Goal: Transaction & Acquisition: Purchase product/service

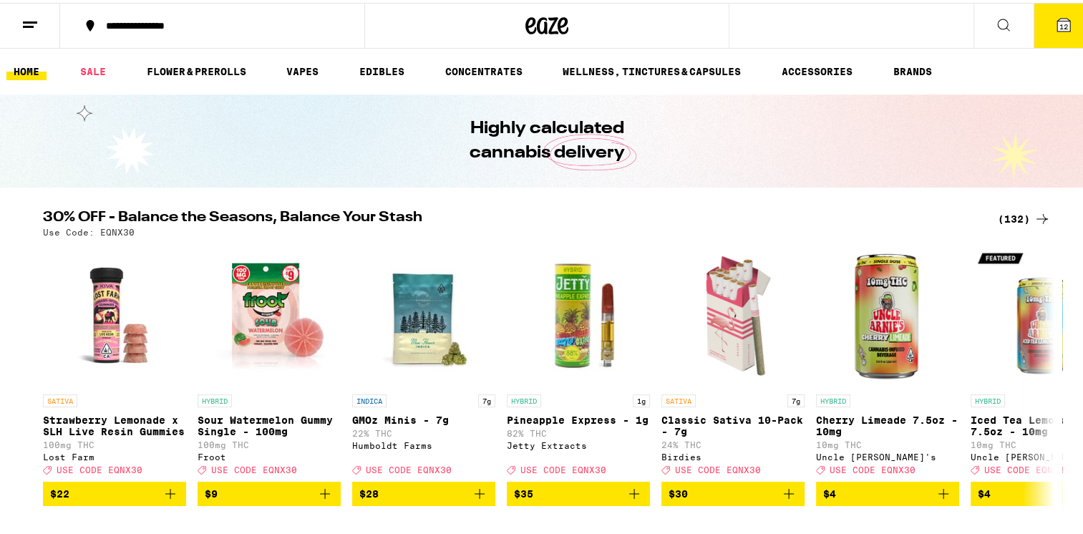
click at [1007, 215] on div "(132)" at bounding box center [1024, 216] width 53 height 17
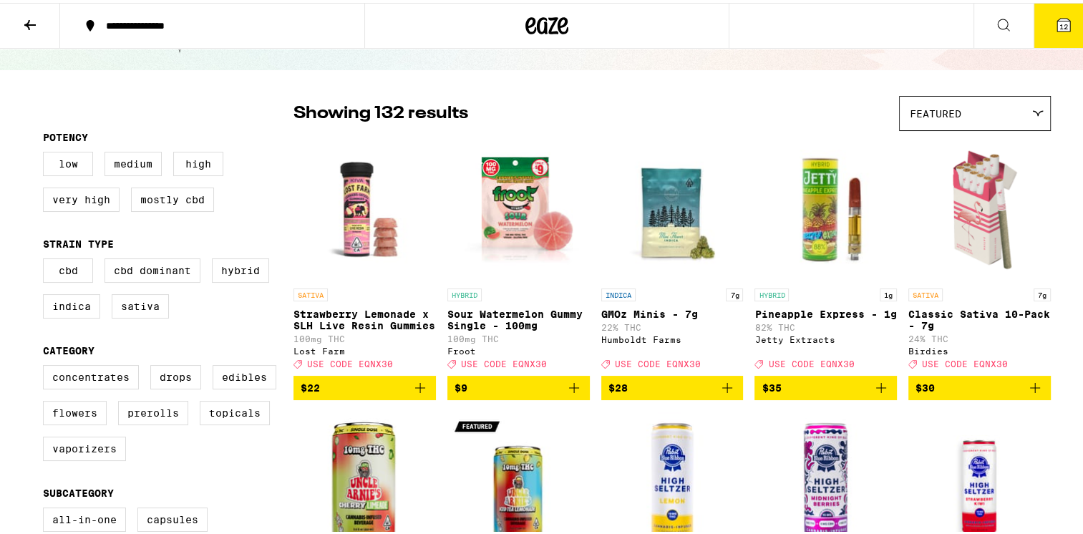
scroll to position [215, 0]
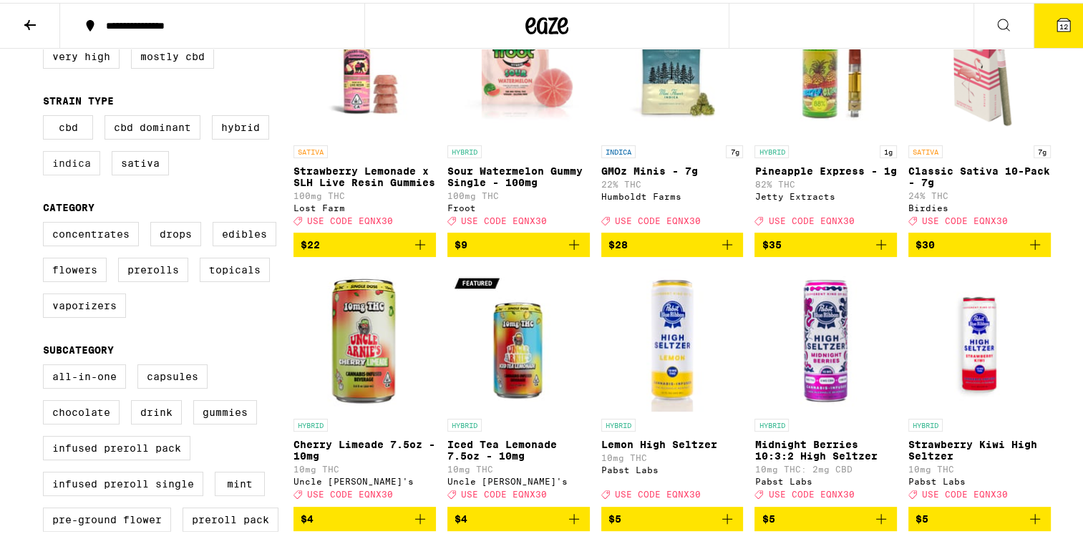
click at [69, 168] on label "Indica" at bounding box center [71, 160] width 57 height 24
click at [47, 115] on input "Indica" at bounding box center [46, 115] width 1 height 1
checkbox input "true"
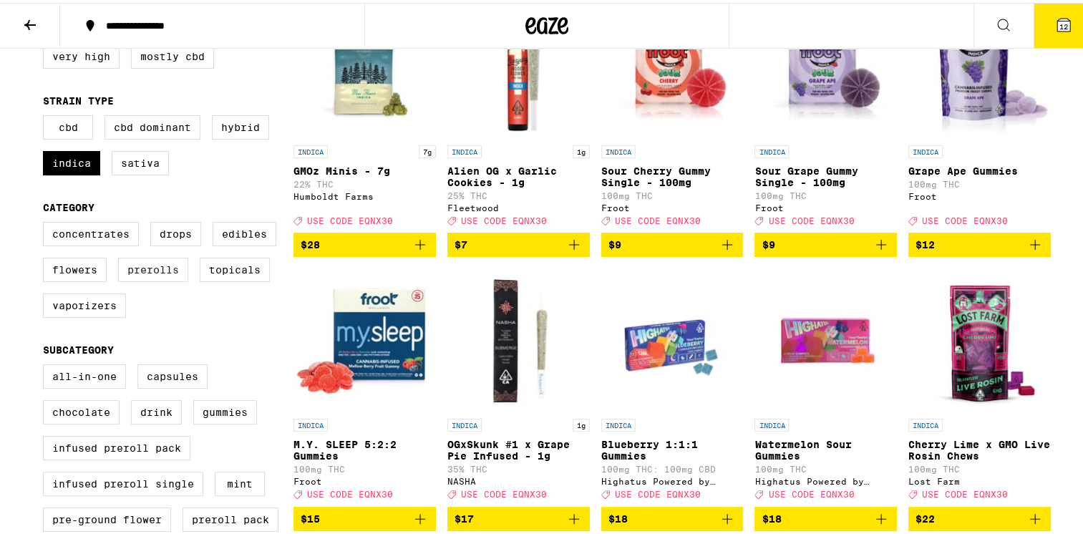
click at [137, 279] on label "Prerolls" at bounding box center [153, 267] width 70 height 24
click at [47, 222] on input "Prerolls" at bounding box center [46, 221] width 1 height 1
checkbox input "true"
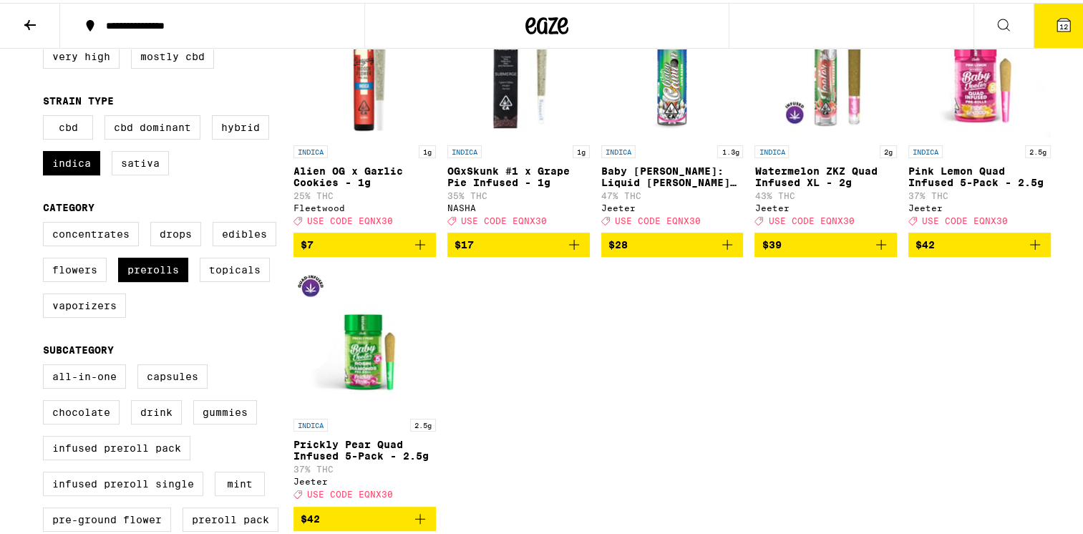
scroll to position [358, 0]
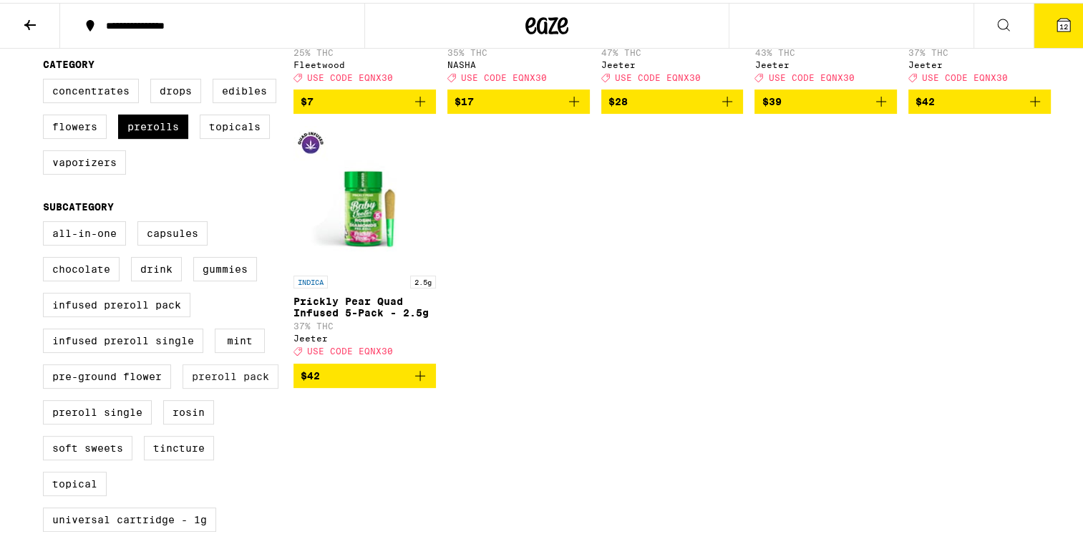
click at [235, 386] on label "Preroll Pack" at bounding box center [231, 374] width 96 height 24
click at [215, 386] on label "Preroll Pack" at bounding box center [231, 374] width 96 height 24
click at [47, 221] on input "Preroll Pack" at bounding box center [46, 221] width 1 height 1
checkbox input "true"
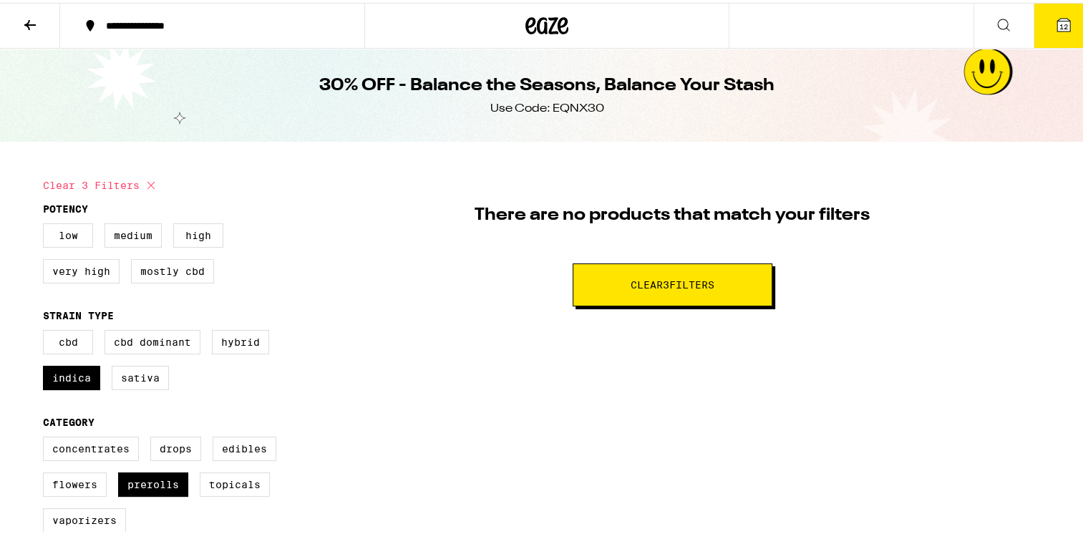
click at [631, 284] on span "Clear 3 filter s" at bounding box center [673, 282] width 84 height 10
checkbox input "false"
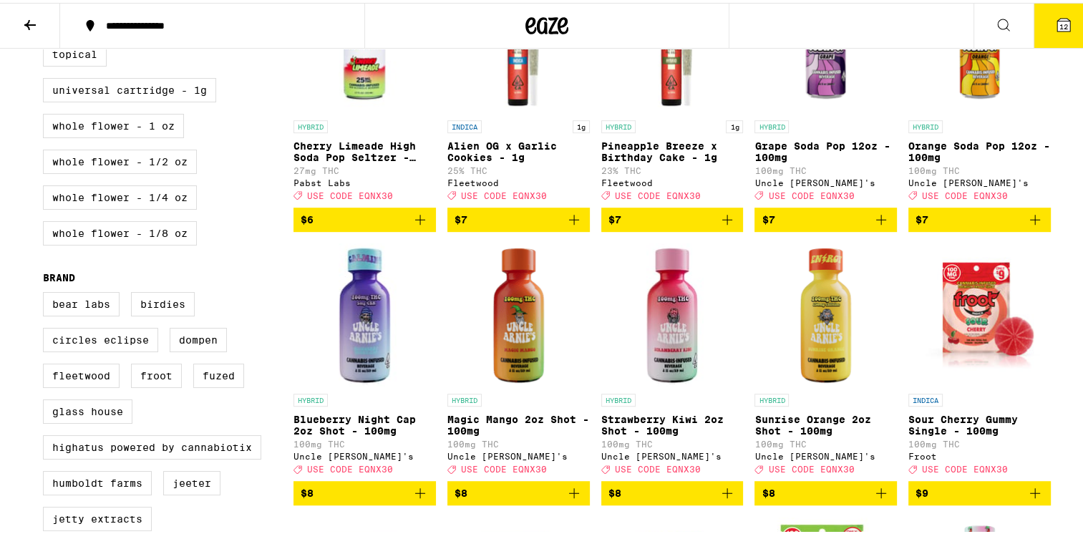
scroll to position [644, 0]
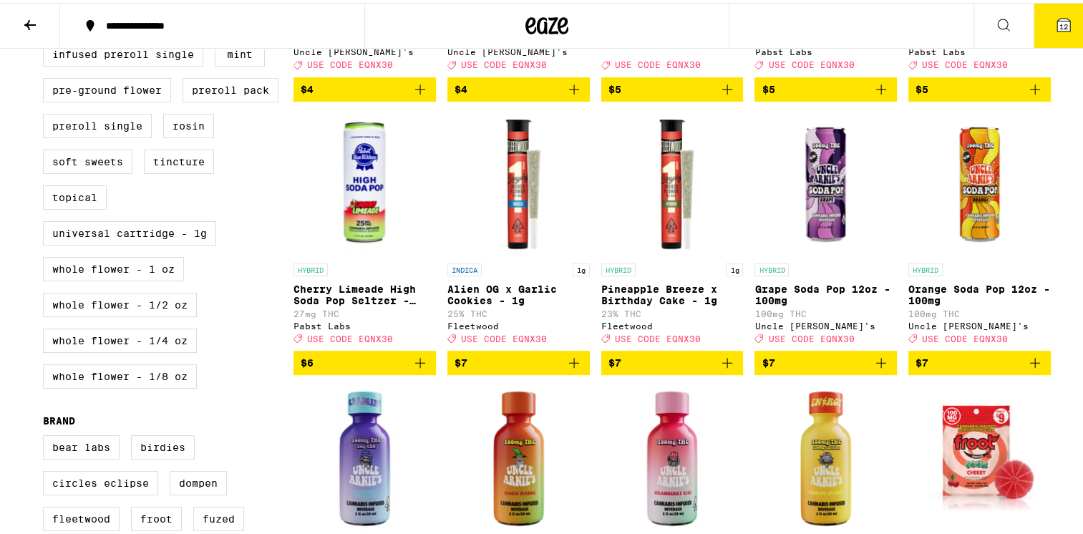
click at [569, 365] on icon "Add to bag" at bounding box center [574, 360] width 10 height 10
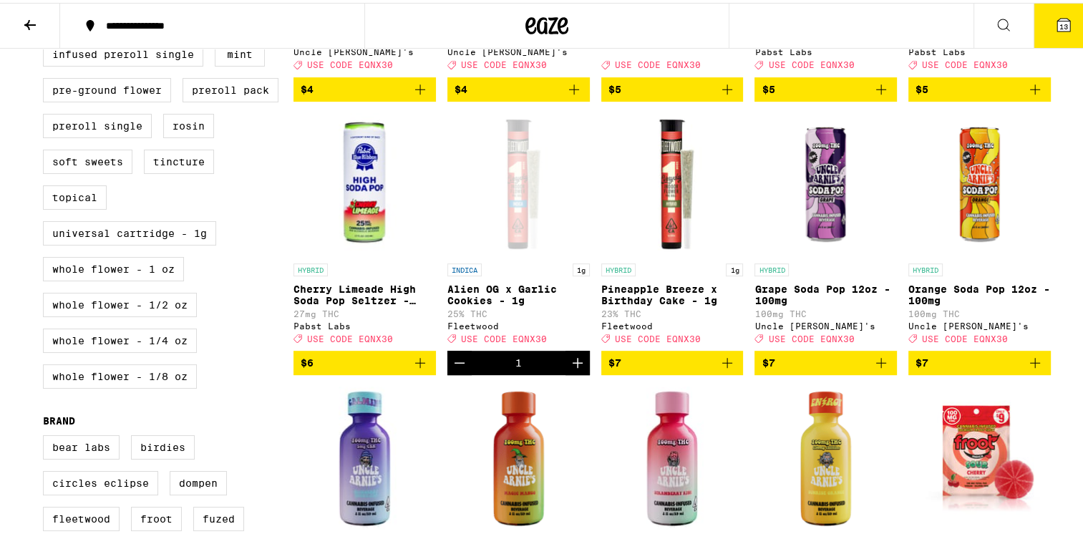
click at [569, 369] on icon "Increment" at bounding box center [577, 360] width 17 height 17
click at [573, 369] on icon "Increment" at bounding box center [577, 360] width 17 height 17
click at [722, 369] on icon "Add to bag" at bounding box center [727, 360] width 17 height 17
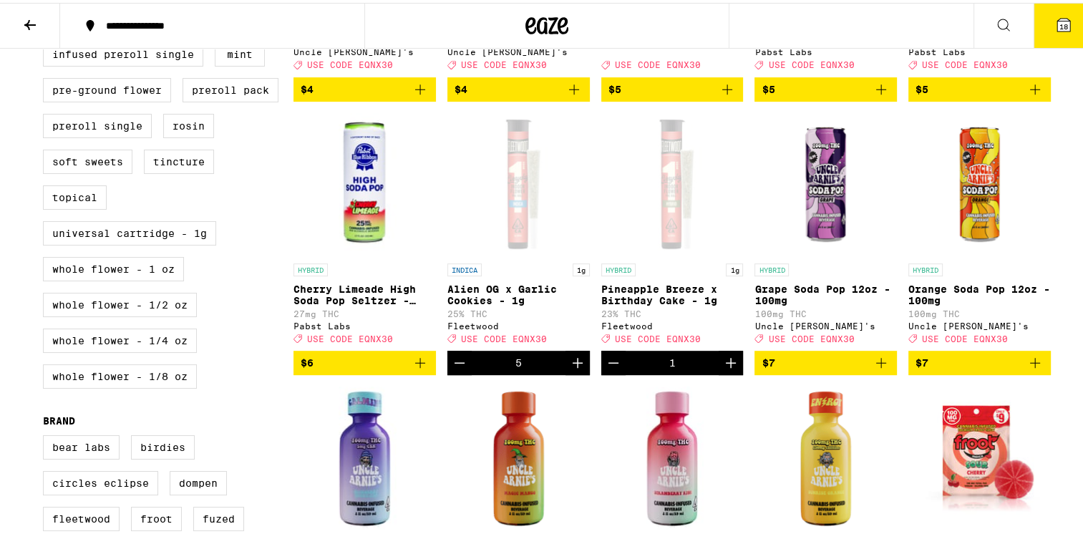
click at [722, 369] on icon "Increment" at bounding box center [730, 360] width 17 height 17
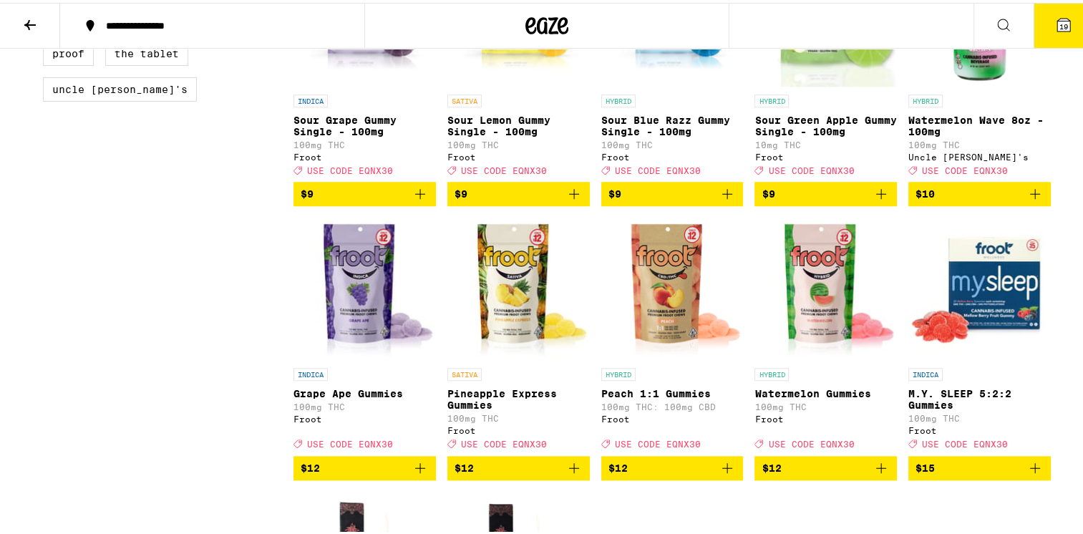
scroll to position [1146, 0]
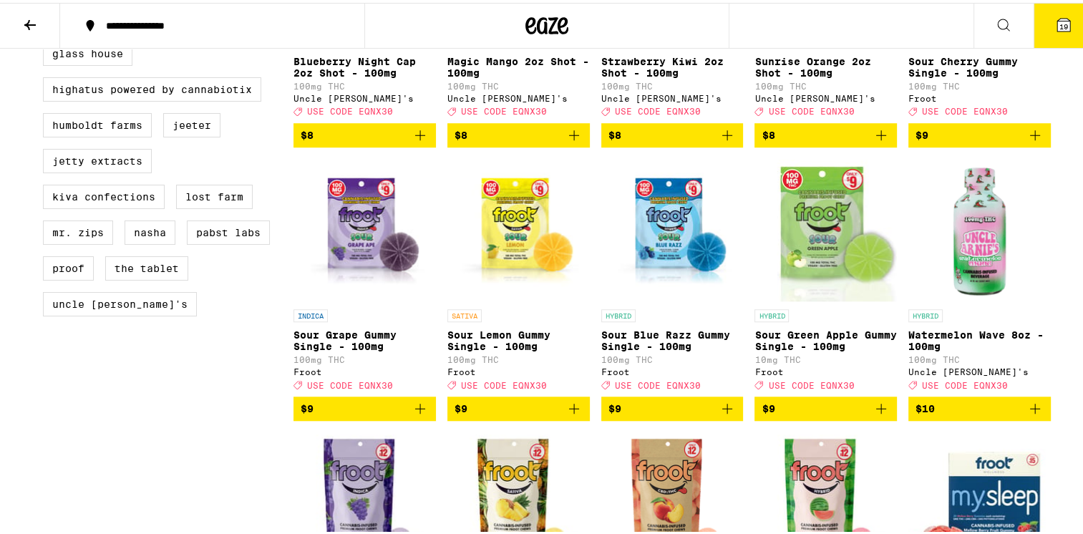
click at [347, 266] on img "Open page for Sour Grape Gummy Single - 100mg from Froot" at bounding box center [365, 227] width 142 height 143
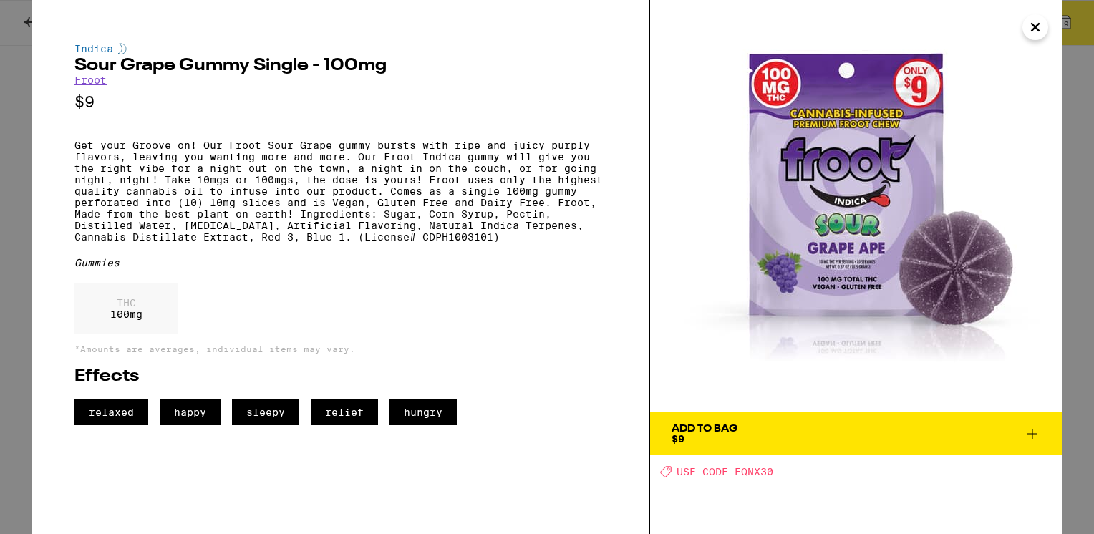
click at [929, 440] on span "Add To Bag $9" at bounding box center [856, 434] width 369 height 20
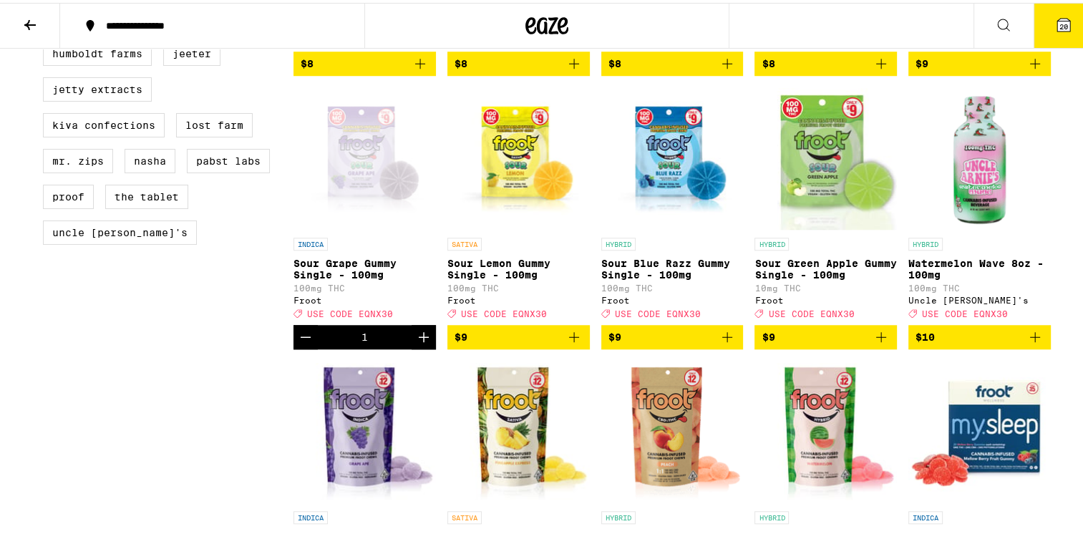
scroll to position [1002, 0]
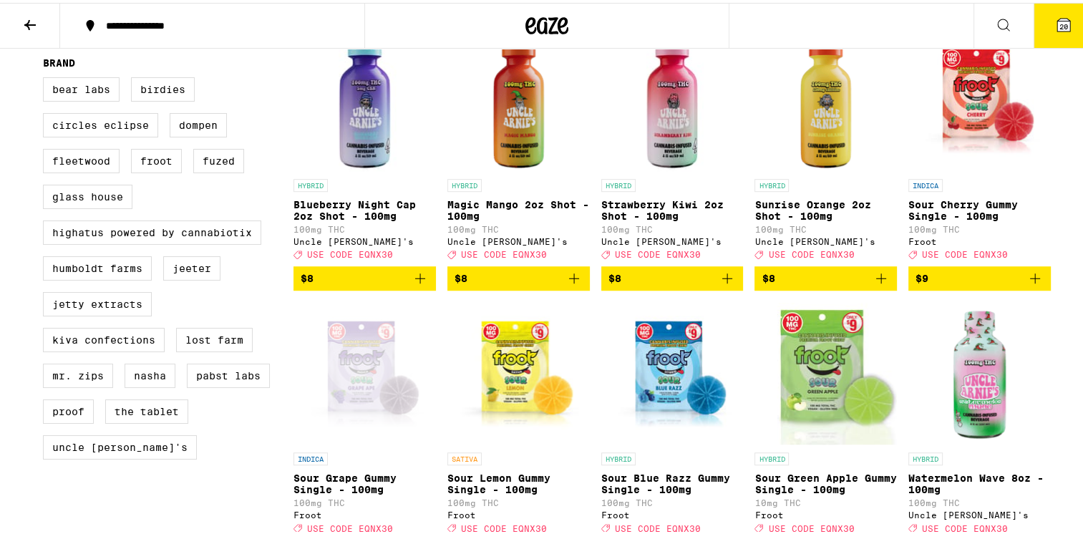
click at [992, 284] on span "$9" at bounding box center [980, 275] width 128 height 17
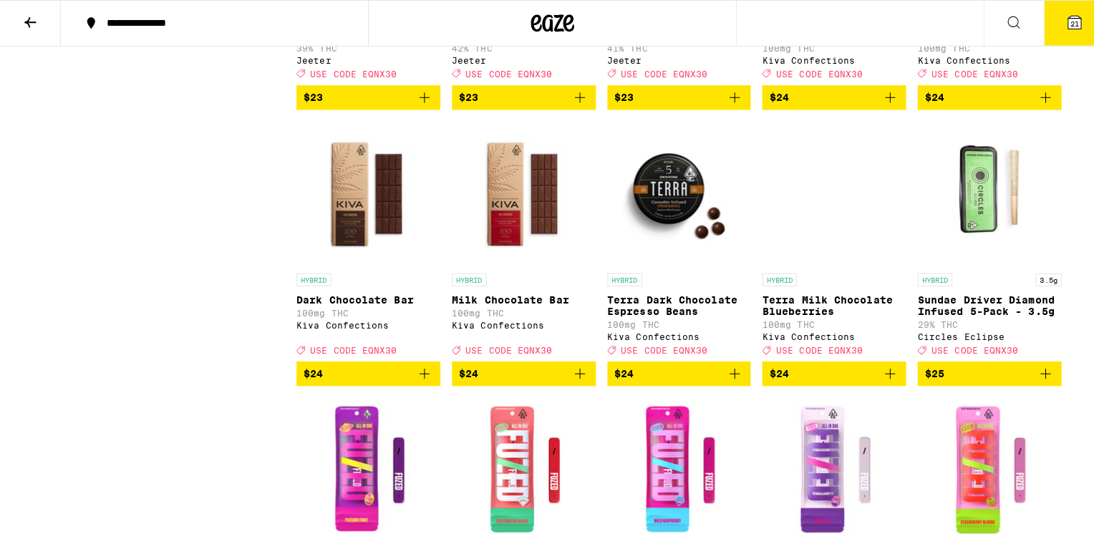
scroll to position [2381, 0]
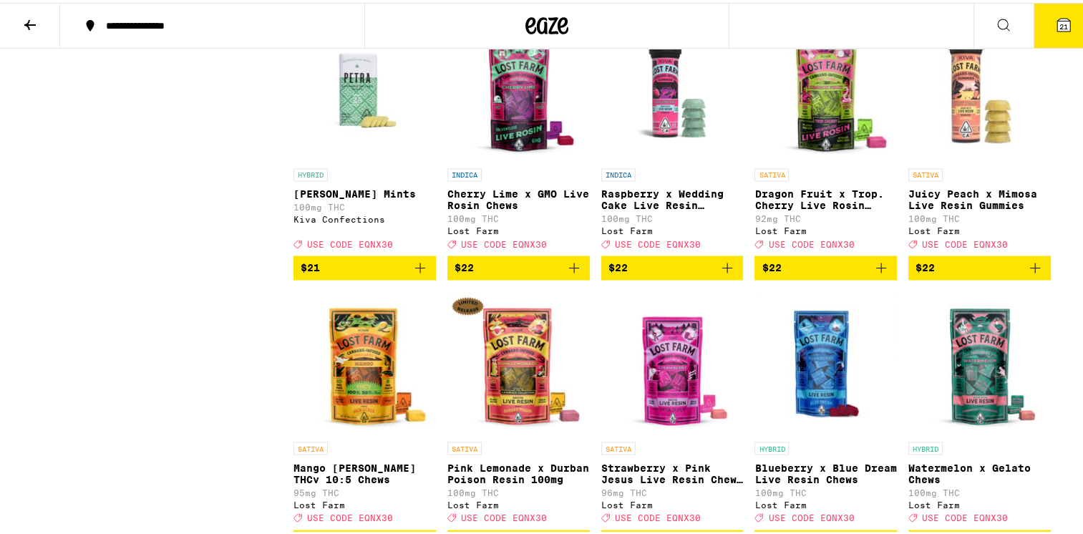
click at [1060, 24] on icon at bounding box center [1063, 22] width 17 height 17
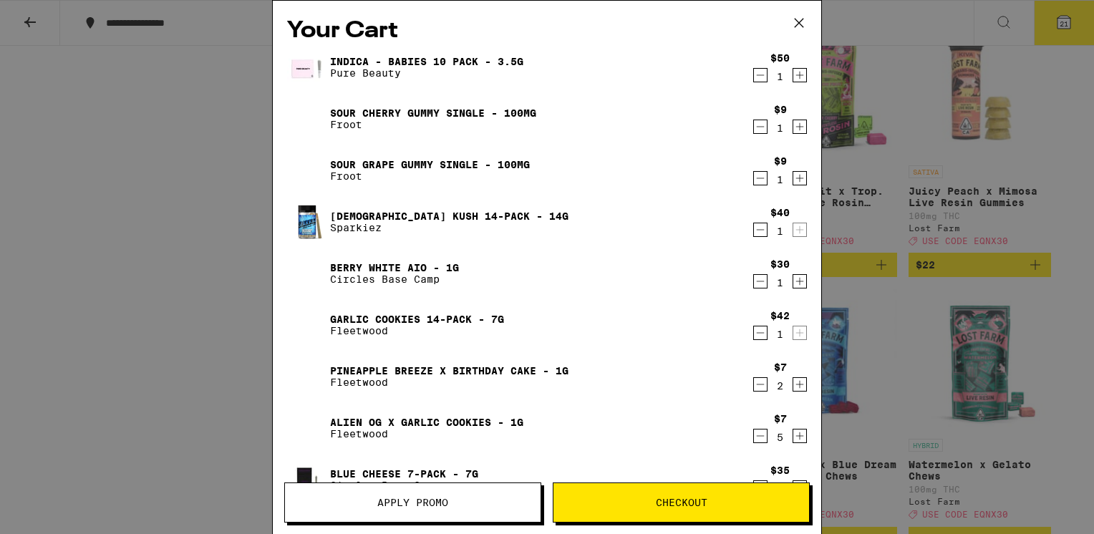
click at [482, 504] on span "Apply Promo" at bounding box center [413, 503] width 256 height 10
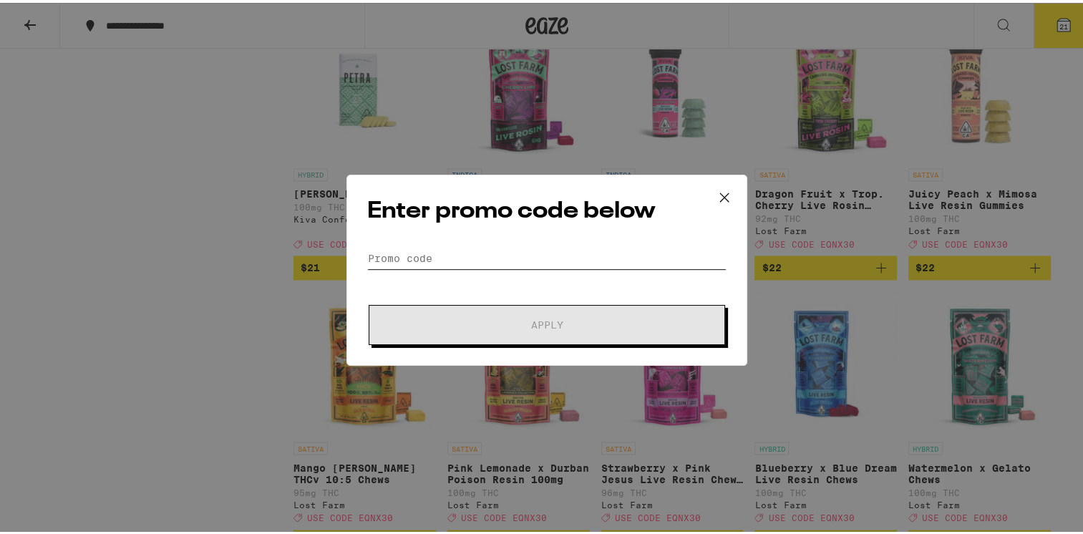
click at [415, 259] on input "Promo Code" at bounding box center [546, 255] width 359 height 21
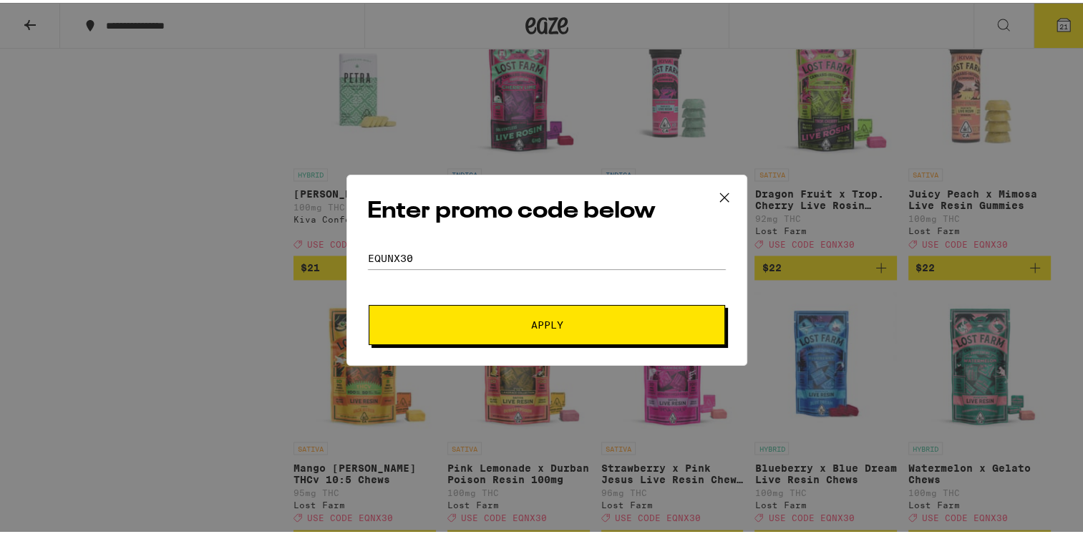
drag, startPoint x: 521, startPoint y: 334, endPoint x: 511, endPoint y: 328, distance: 11.5
click at [521, 334] on button "Apply" at bounding box center [547, 322] width 357 height 40
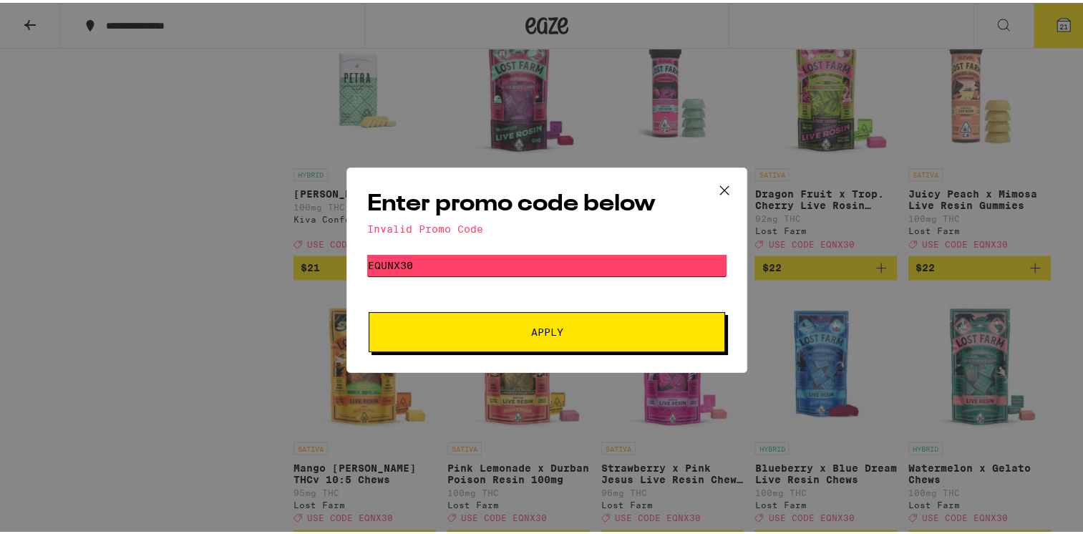
click at [379, 262] on input "equnx30" at bounding box center [546, 262] width 359 height 21
type input "eqnx30"
click at [485, 339] on button "Apply" at bounding box center [547, 329] width 357 height 40
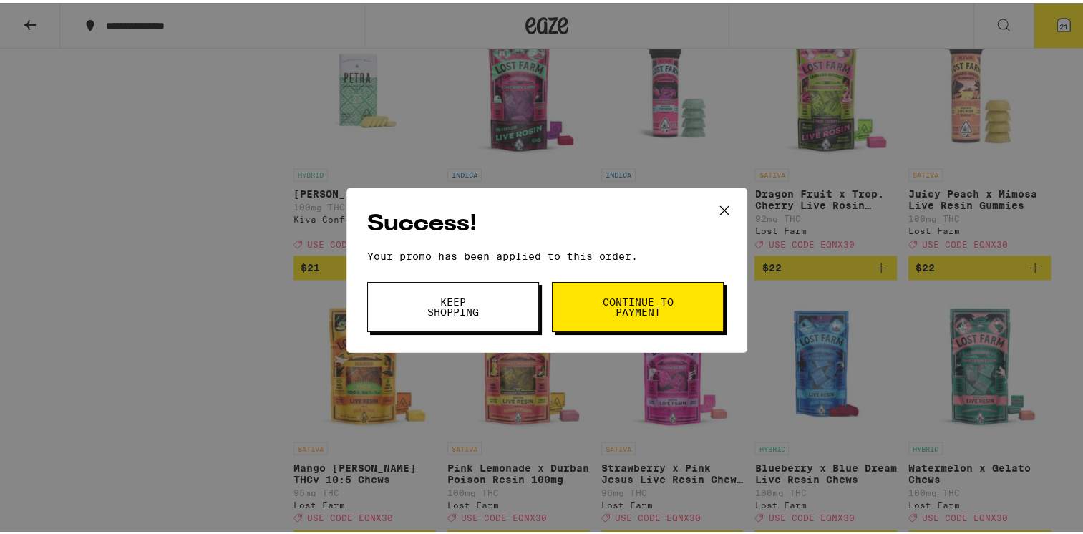
click at [518, 303] on button "Keep Shopping" at bounding box center [453, 304] width 172 height 50
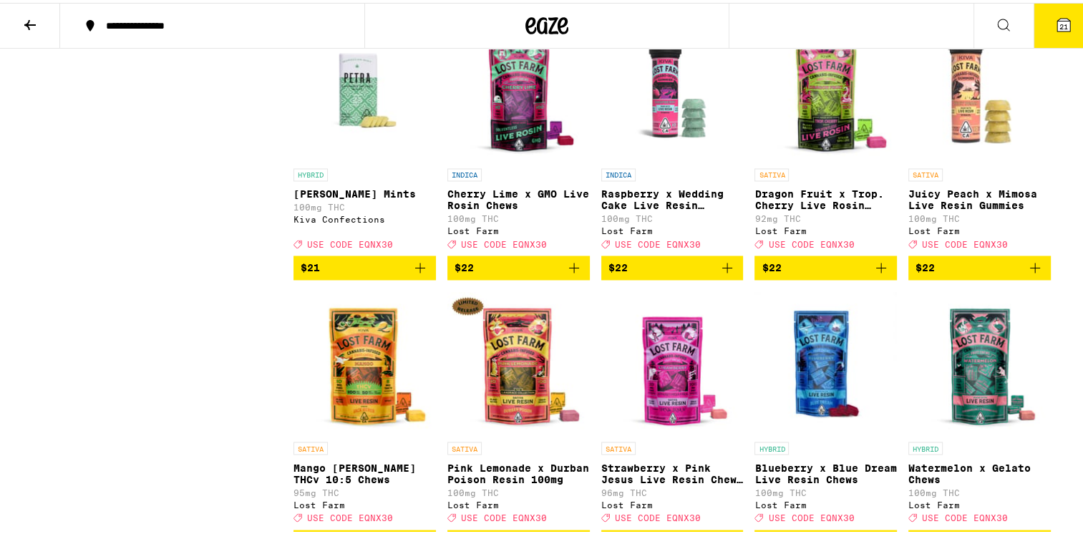
click at [1059, 24] on icon at bounding box center [1064, 22] width 13 height 13
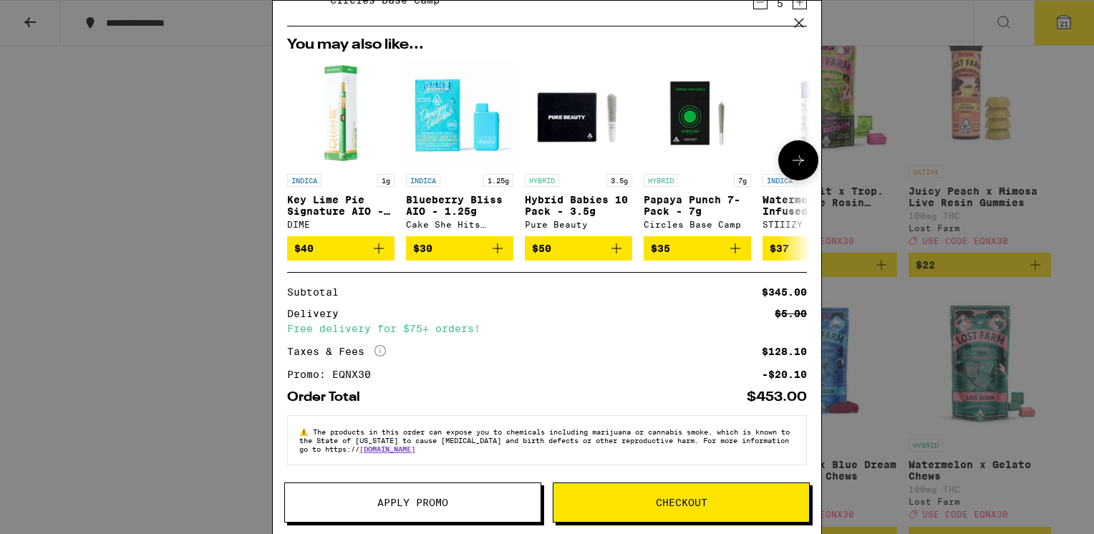
scroll to position [286, 0]
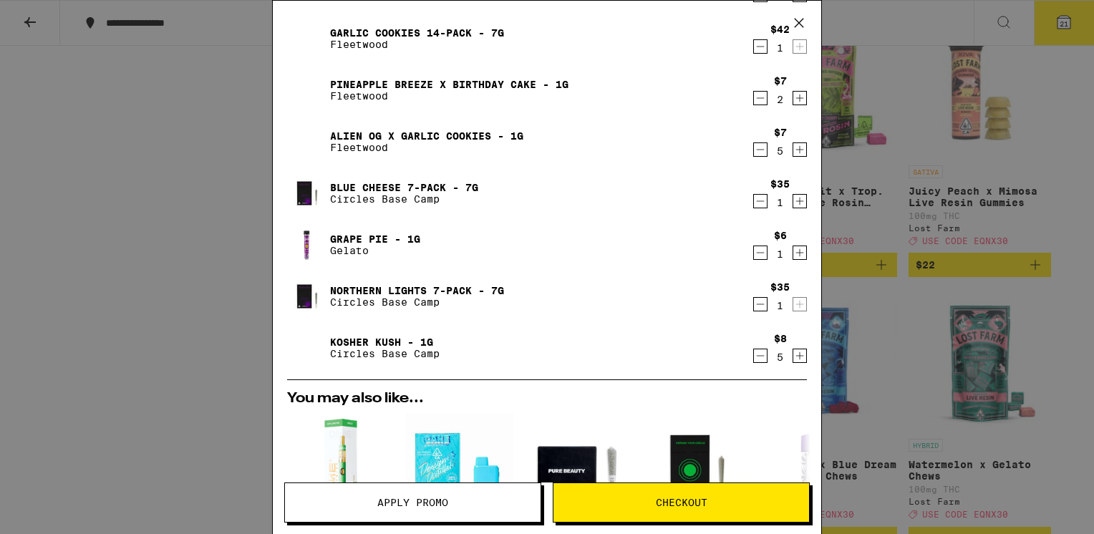
click at [754, 304] on icon "Decrement" at bounding box center [760, 304] width 13 height 17
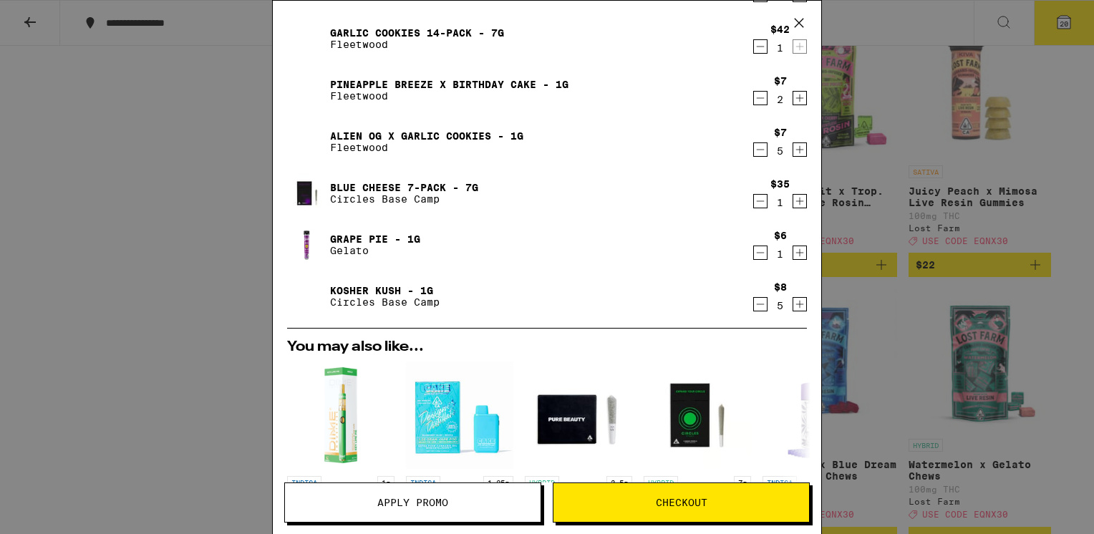
click at [754, 300] on icon "Decrement" at bounding box center [760, 304] width 13 height 17
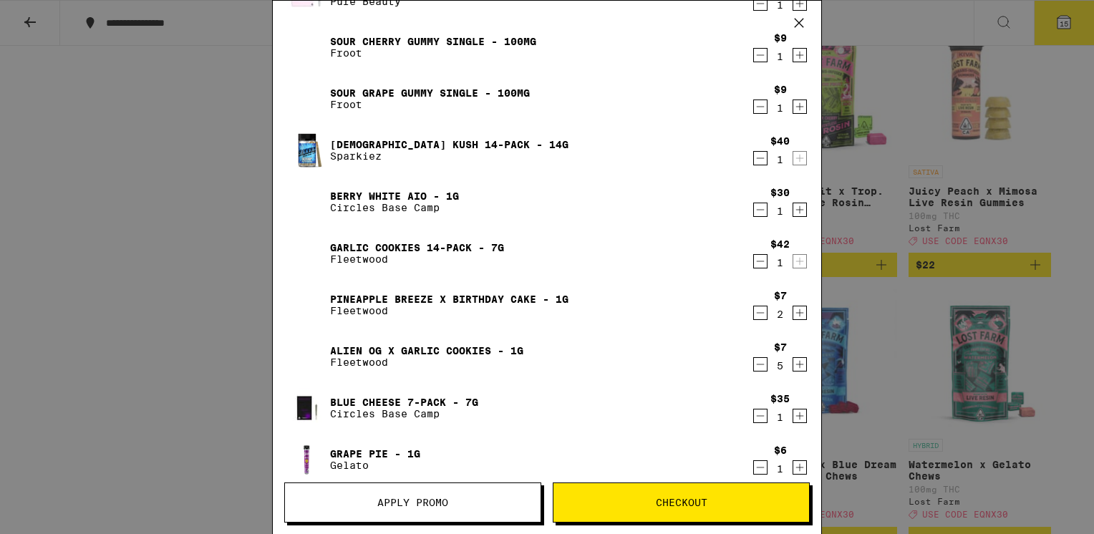
scroll to position [0, 0]
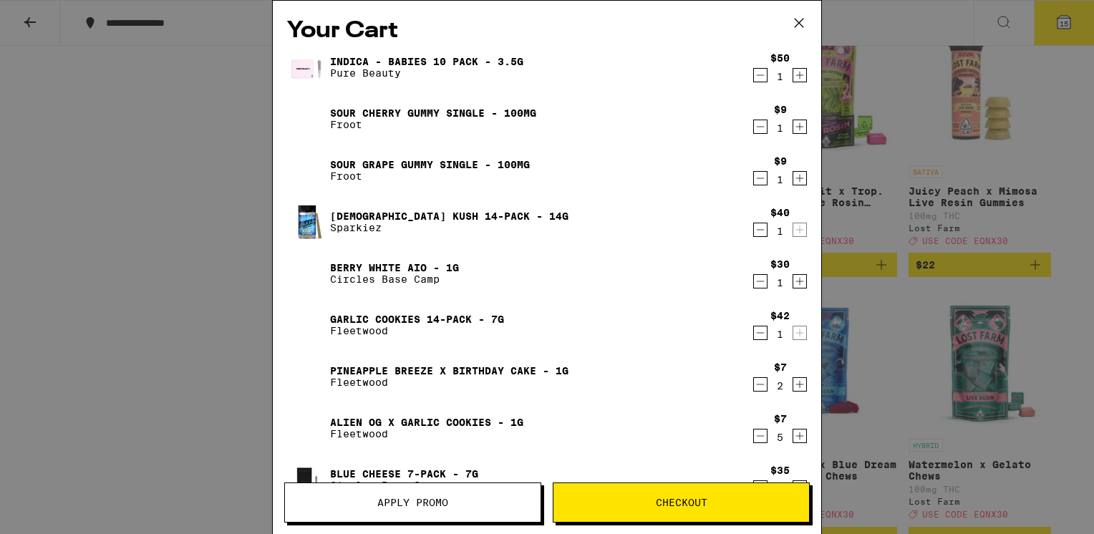
click at [754, 228] on icon "Decrement" at bounding box center [760, 229] width 13 height 17
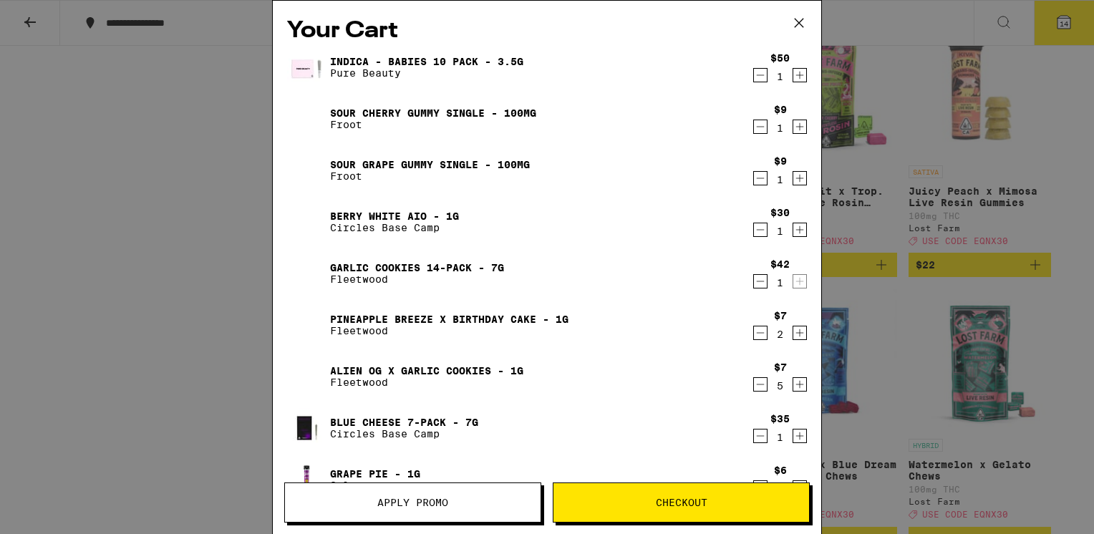
click at [754, 72] on icon "Decrement" at bounding box center [760, 75] width 13 height 17
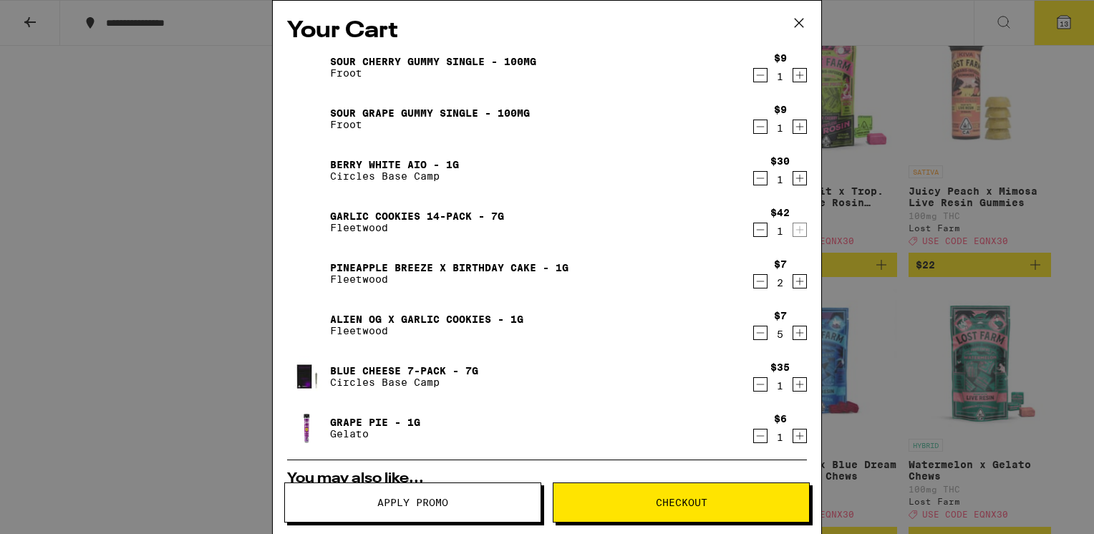
click at [757, 178] on icon "Decrement" at bounding box center [761, 178] width 8 height 0
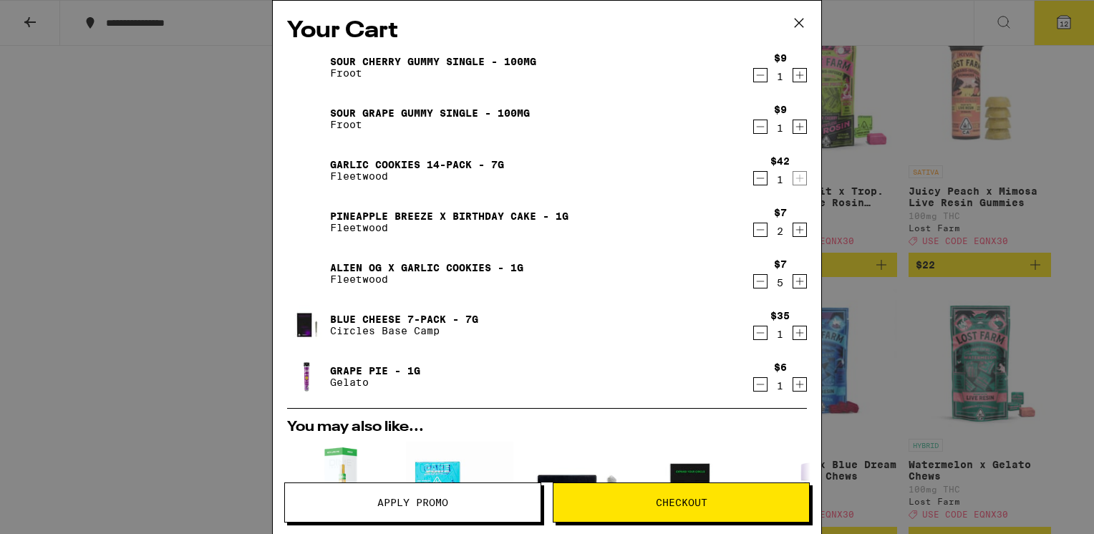
click at [757, 178] on icon "Decrement" at bounding box center [761, 178] width 8 height 0
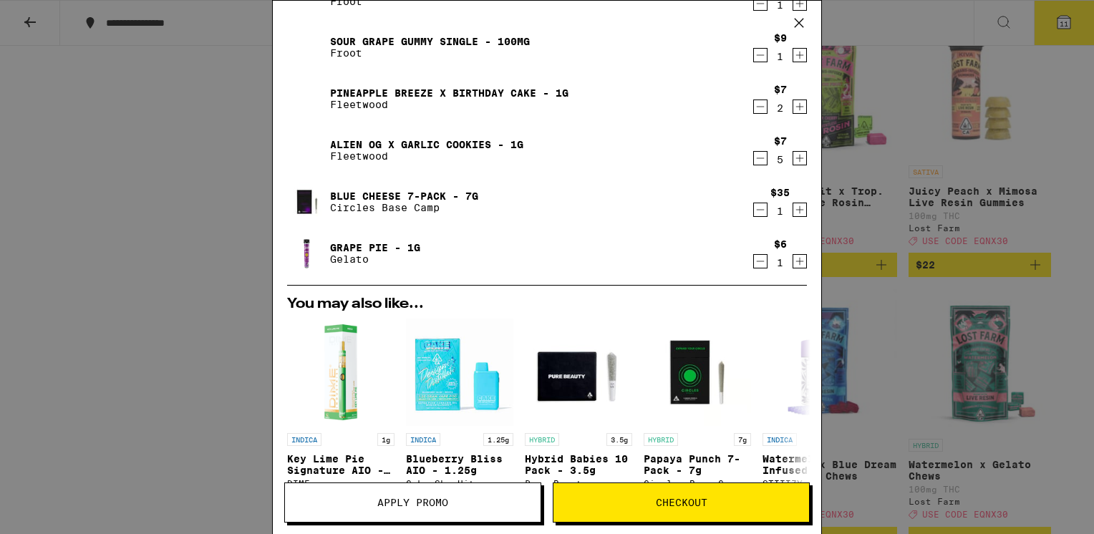
scroll to position [143, 0]
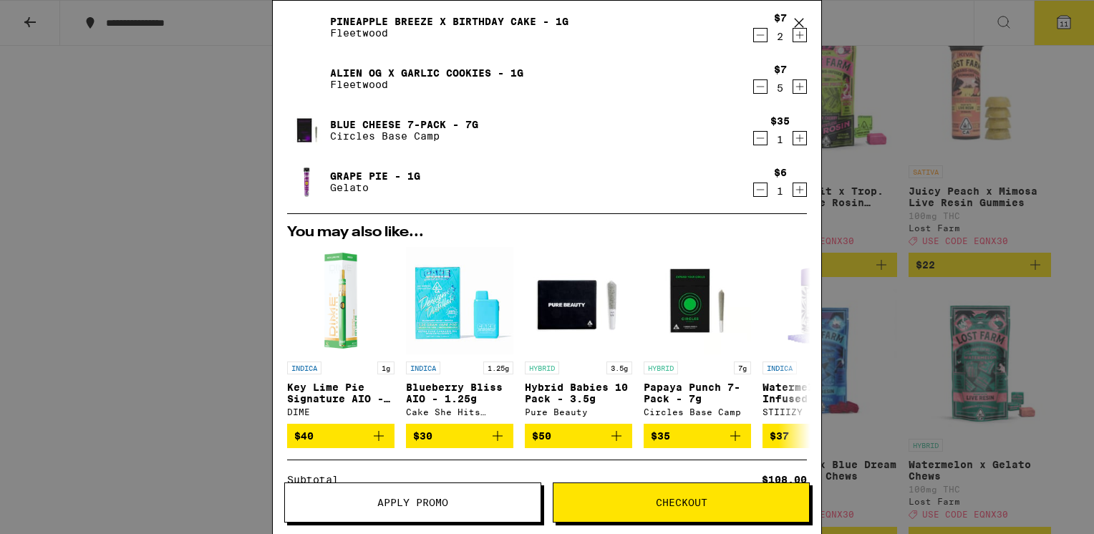
click at [754, 137] on icon "Decrement" at bounding box center [760, 138] width 13 height 17
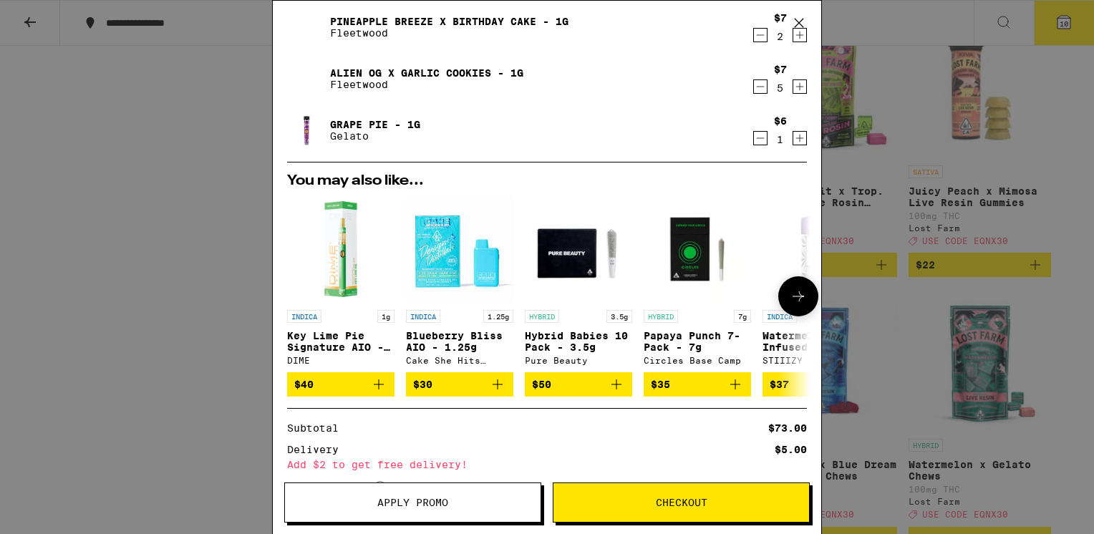
click at [791, 295] on icon at bounding box center [798, 296] width 17 height 17
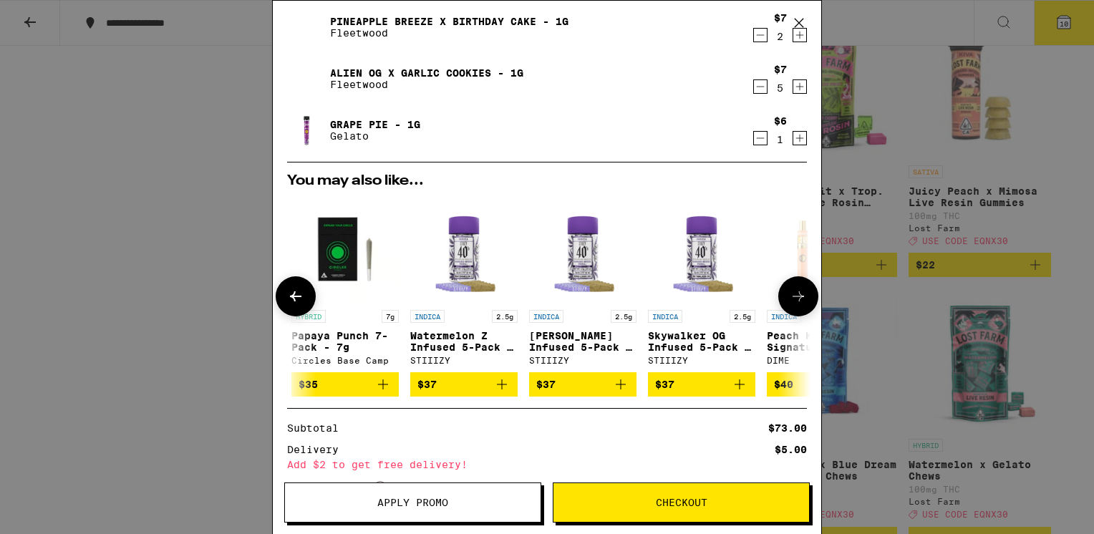
click at [791, 295] on icon at bounding box center [798, 296] width 17 height 17
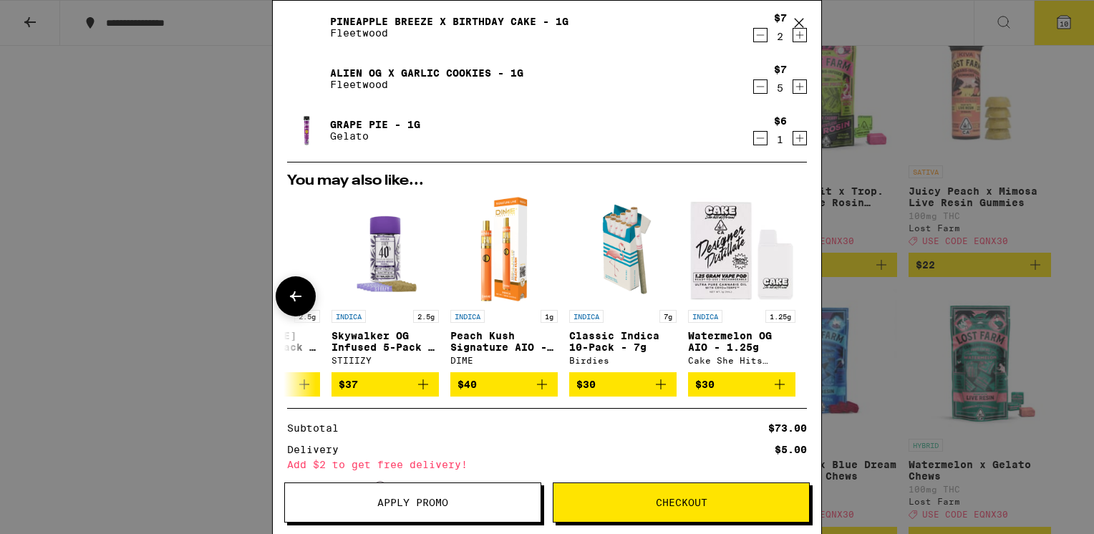
click at [302, 293] on icon at bounding box center [295, 296] width 17 height 17
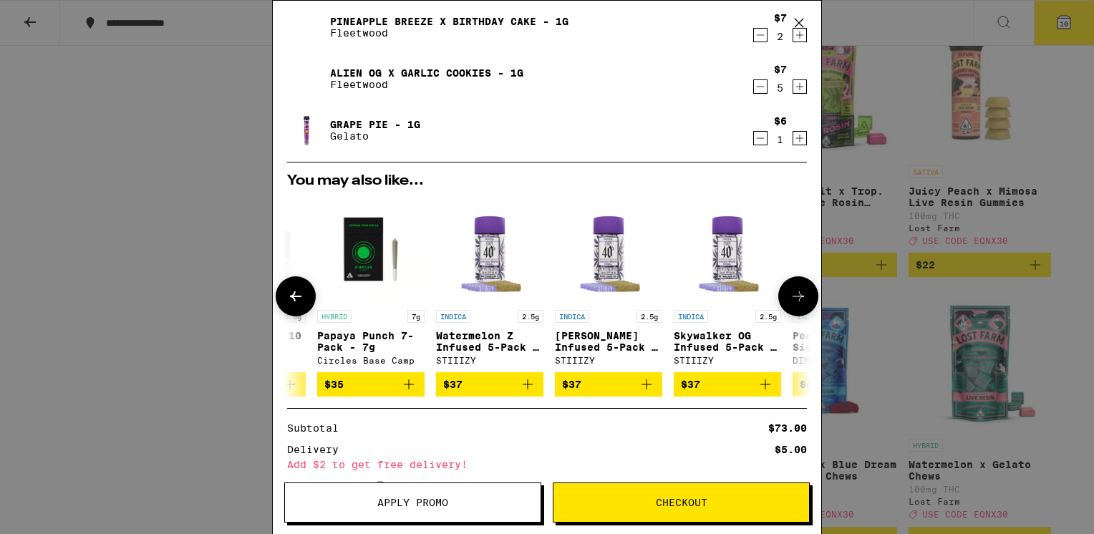
click at [299, 295] on icon at bounding box center [295, 296] width 17 height 17
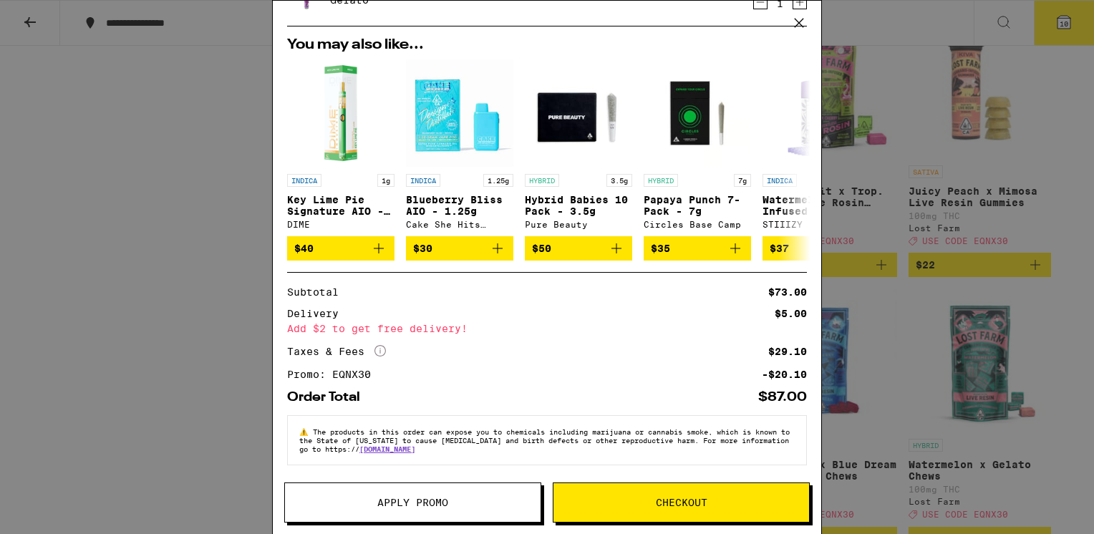
scroll to position [0, 0]
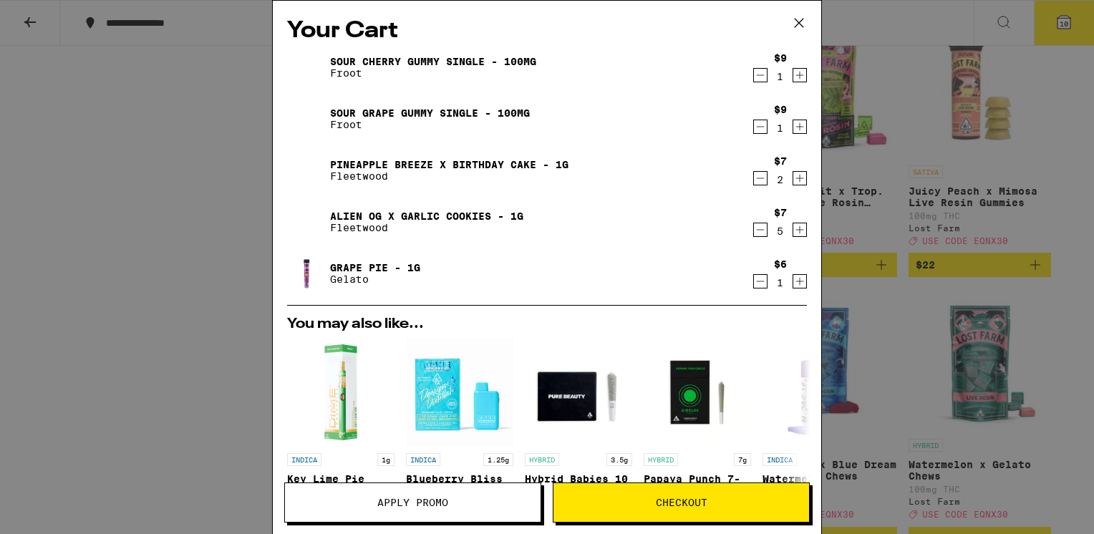
click at [757, 281] on icon "Decrement" at bounding box center [761, 281] width 8 height 0
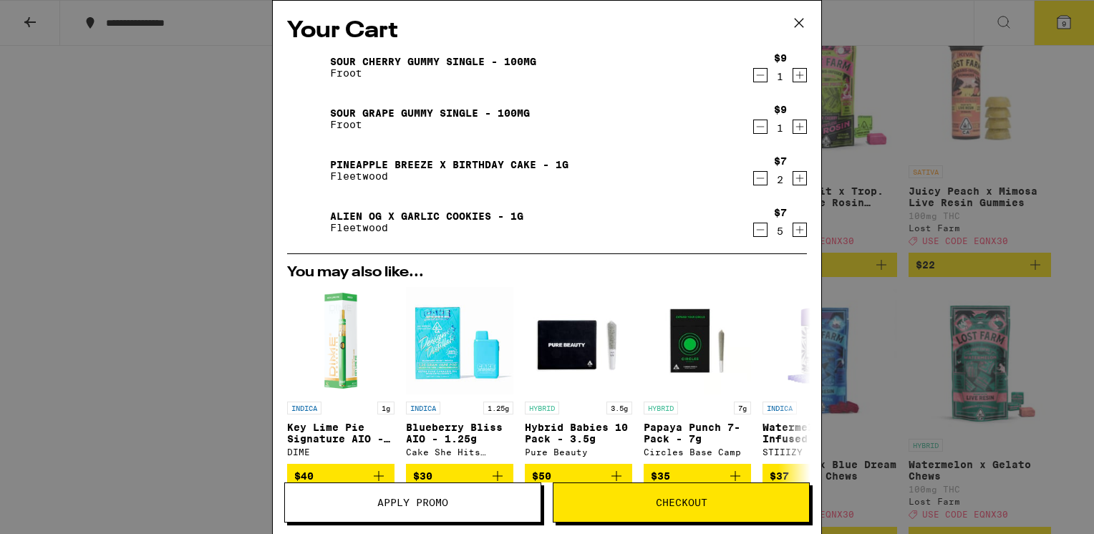
click at [793, 19] on icon at bounding box center [798, 22] width 21 height 21
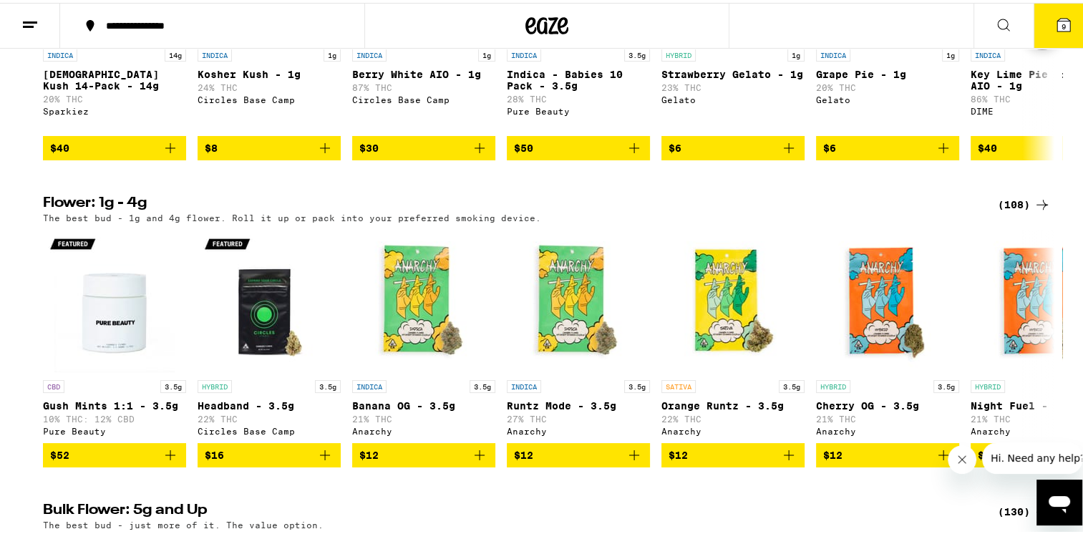
scroll to position [1432, 0]
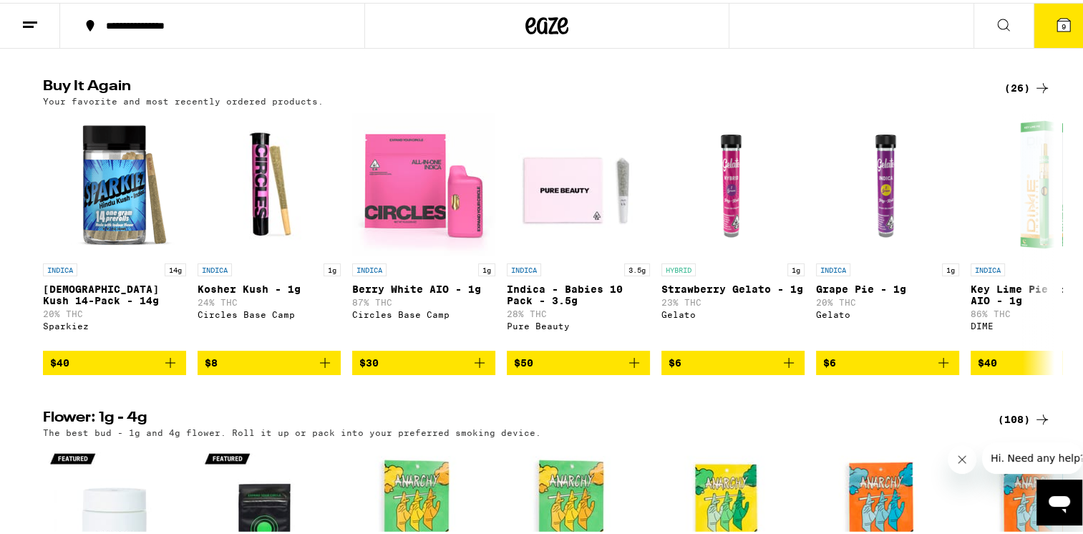
click at [1014, 94] on div "(26)" at bounding box center [1028, 85] width 47 height 17
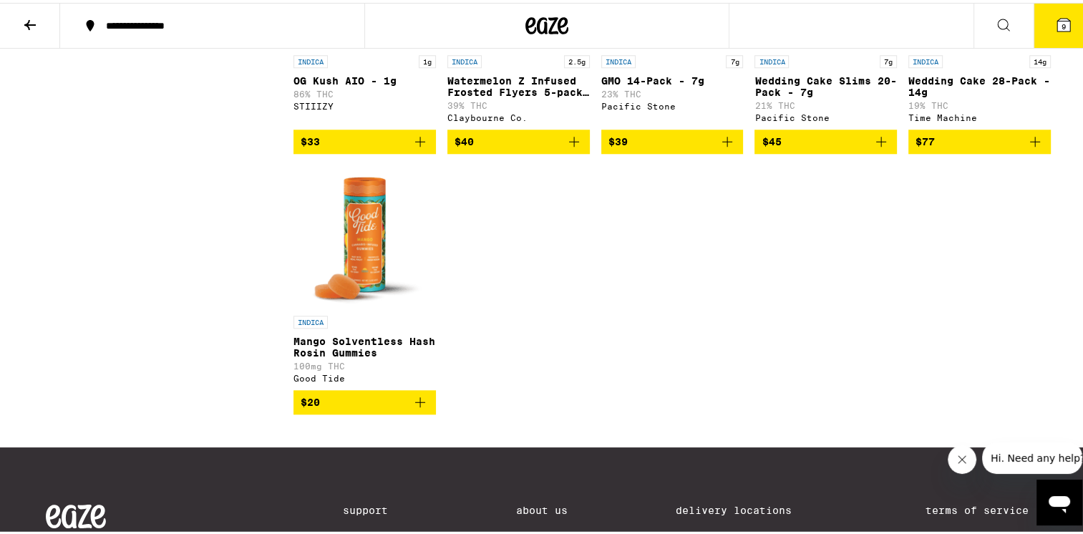
scroll to position [1432, 0]
